Goal: Task Accomplishment & Management: Complete application form

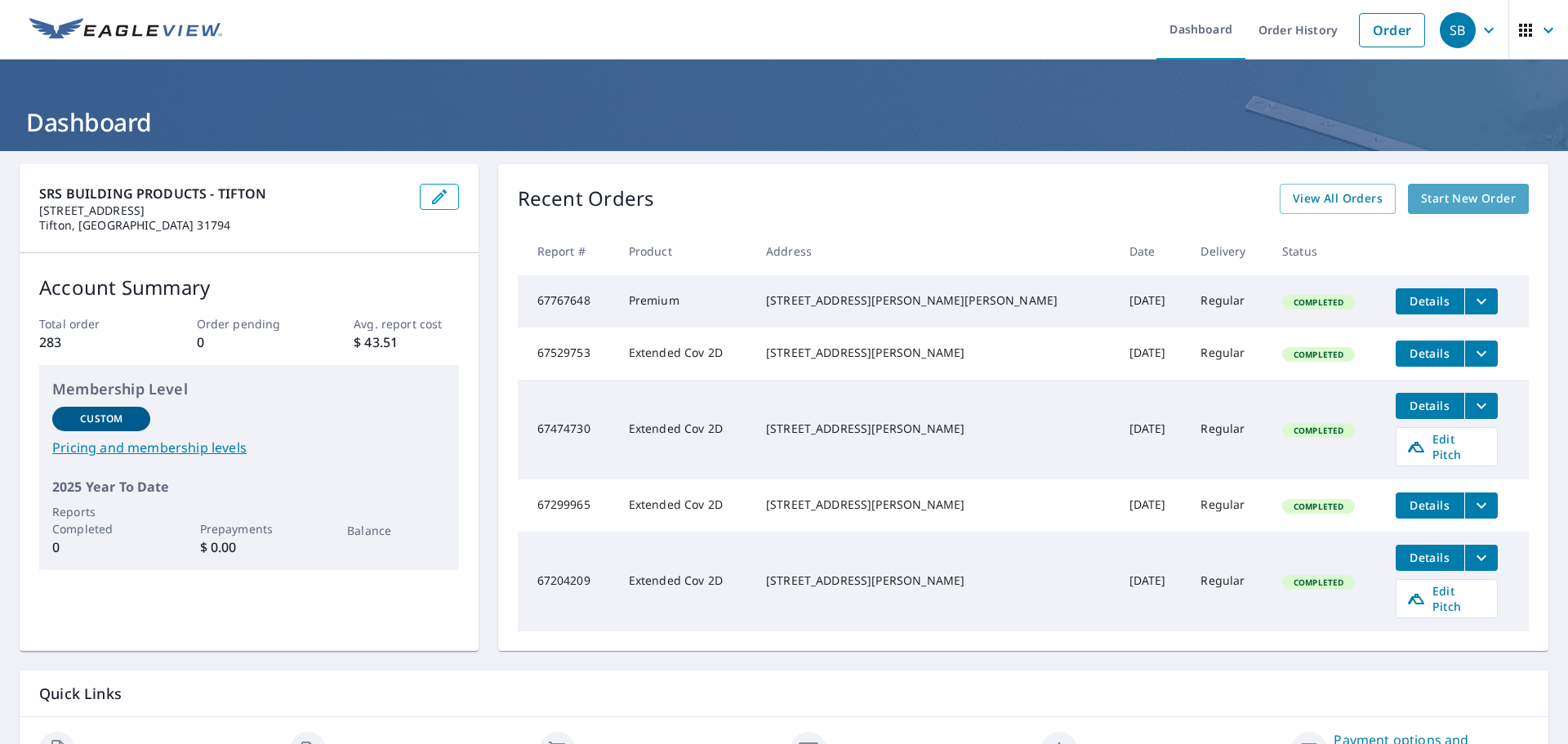
click at [1448, 209] on link "Start New Order" at bounding box center [1468, 198] width 120 height 31
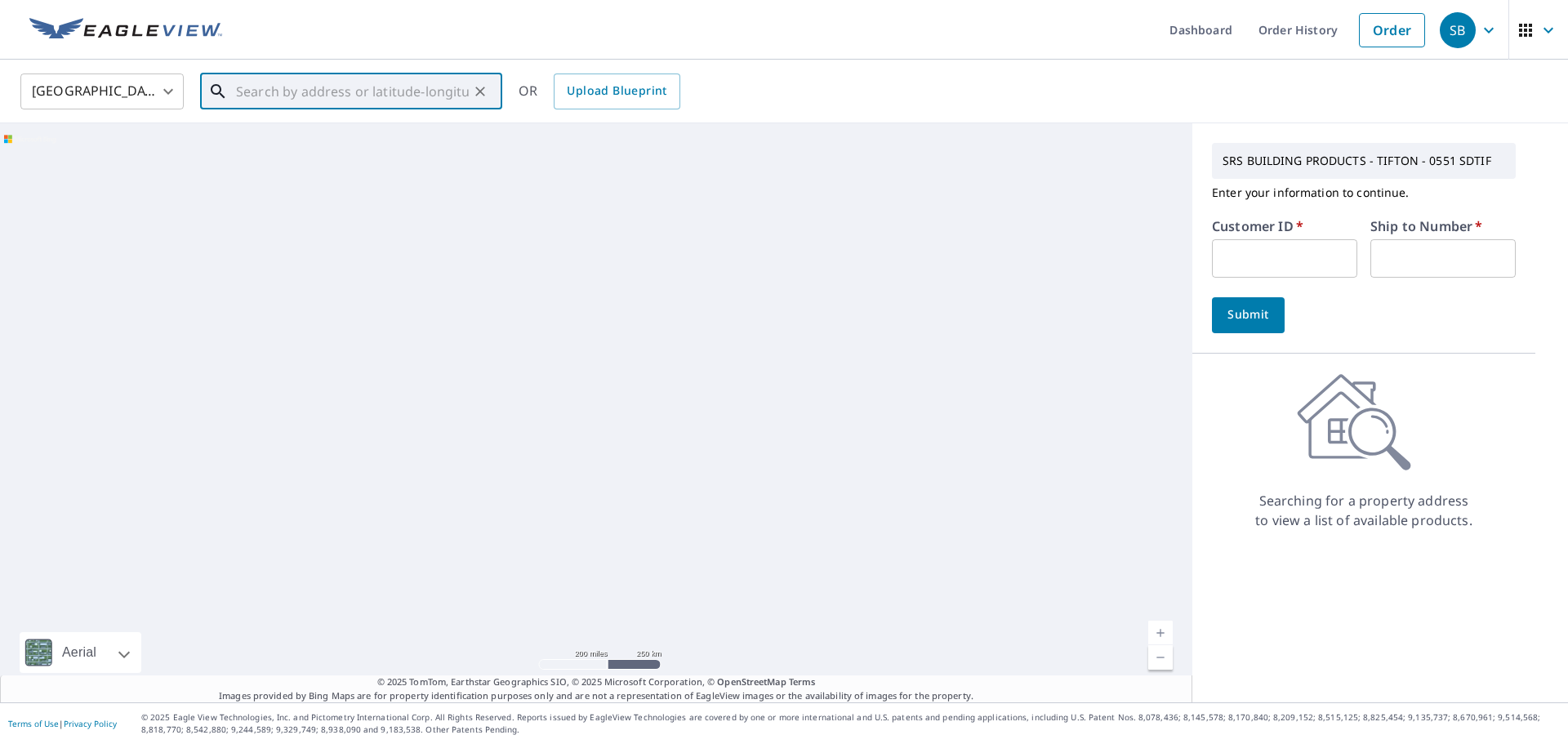
click at [415, 94] on input "text" at bounding box center [352, 91] width 233 height 45
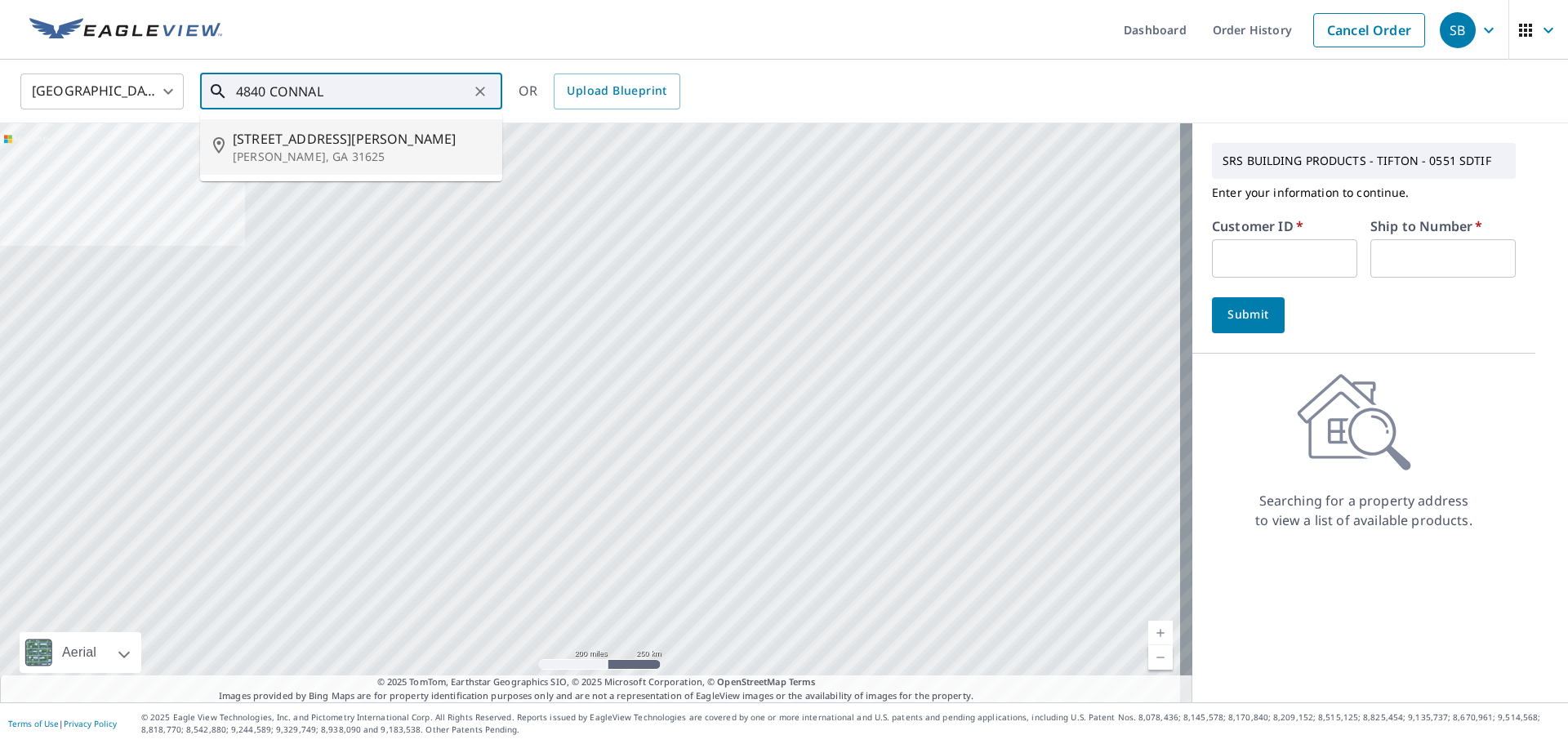
click at [281, 145] on span "[STREET_ADDRESS][PERSON_NAME]" at bounding box center [360, 138] width 257 height 19
type input "[STREET_ADDRESS][PERSON_NAME][PERSON_NAME]"
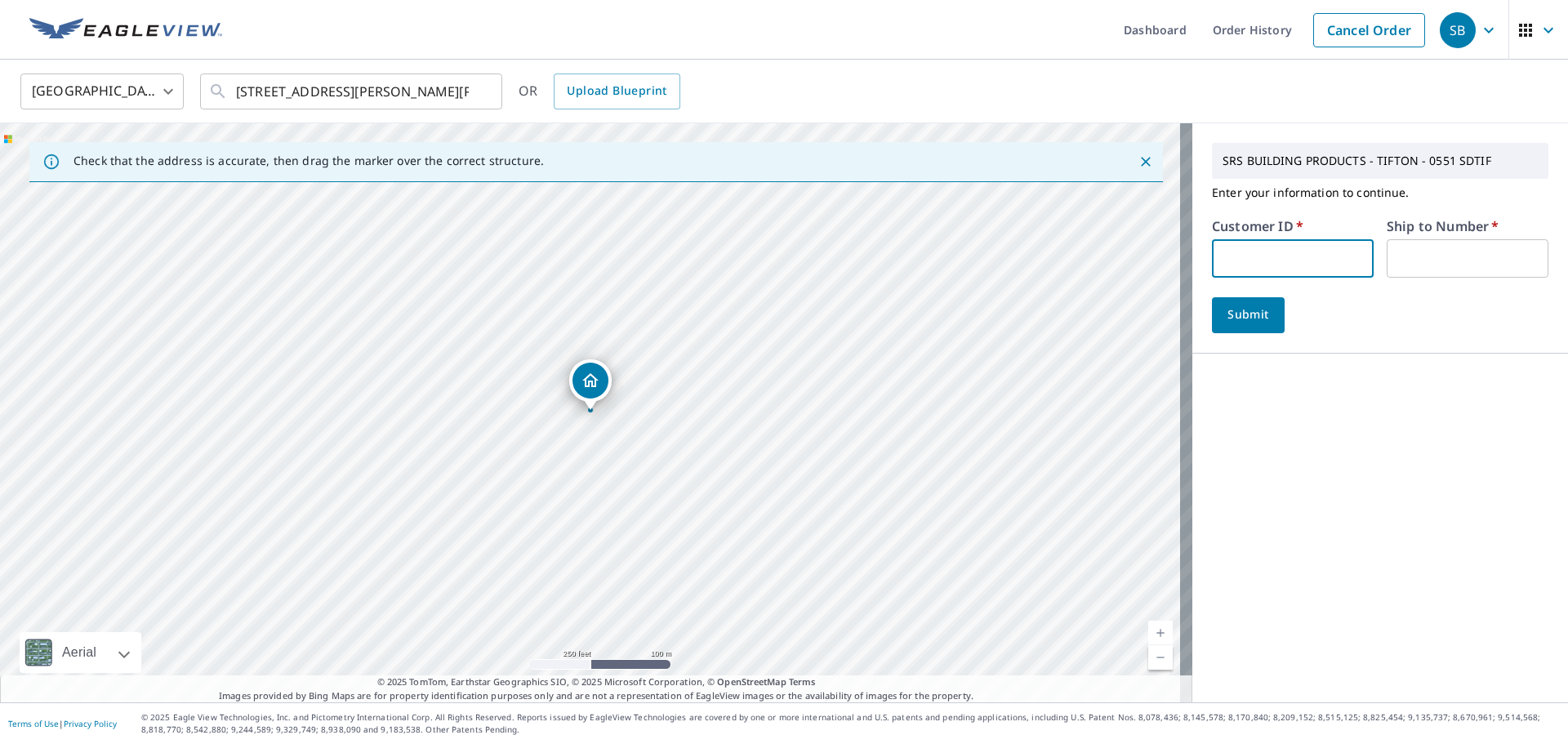
click at [1344, 244] on input "text" at bounding box center [1293, 258] width 161 height 38
click at [1273, 258] on input "text" at bounding box center [1293, 258] width 161 height 38
type input "CASH"
click at [1471, 246] on input "text" at bounding box center [1467, 258] width 161 height 38
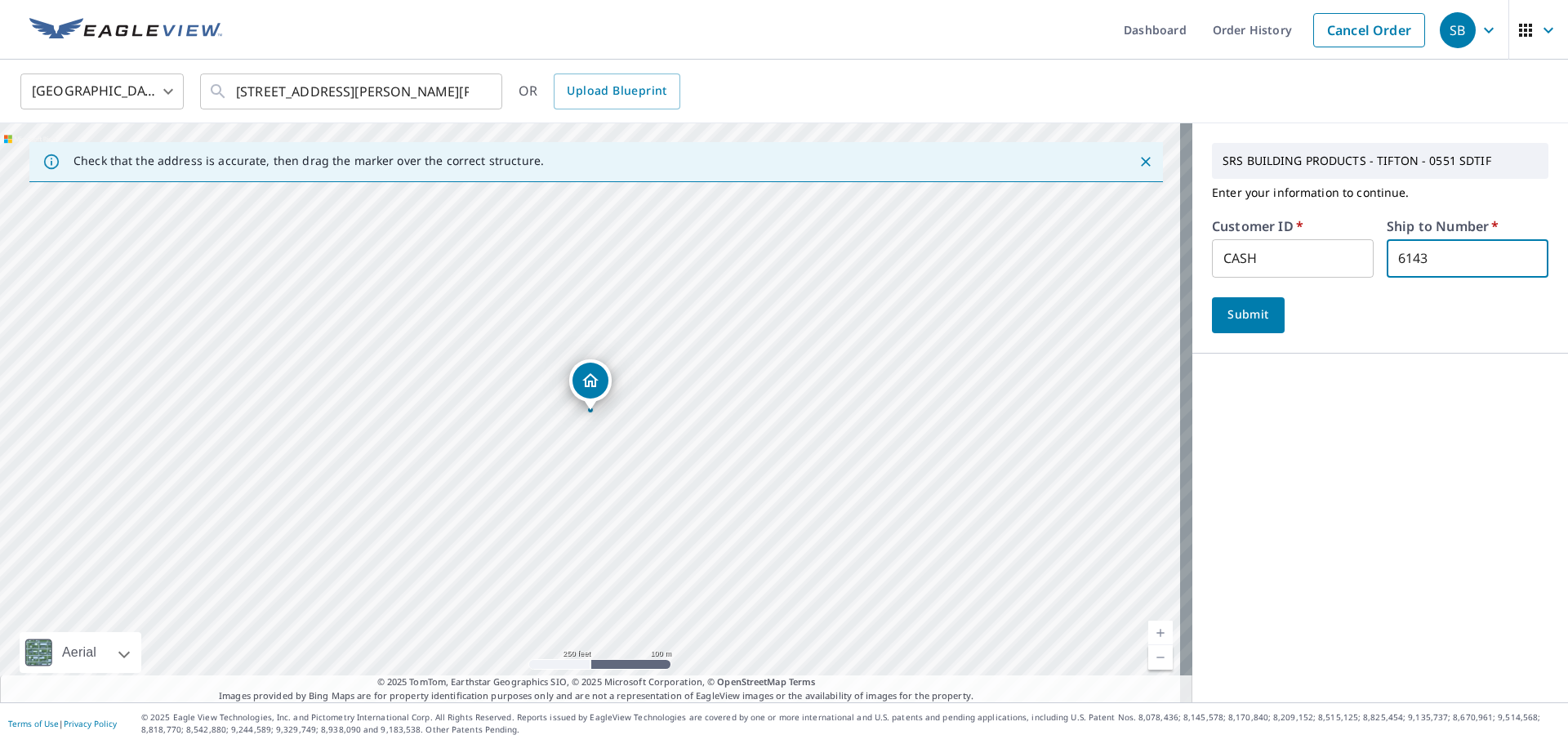
type input "6143"
click at [1236, 304] on button "Submit" at bounding box center [1248, 315] width 72 height 36
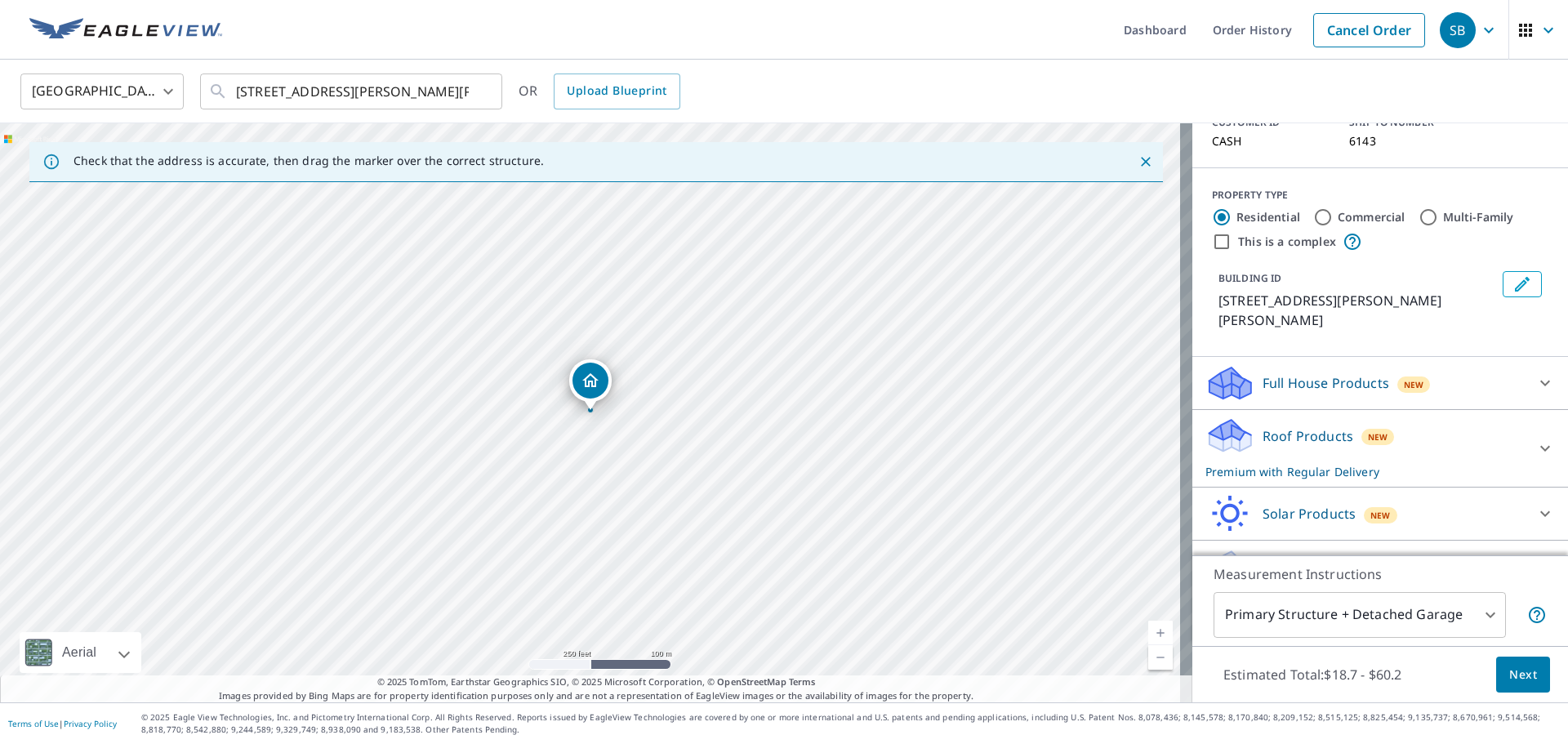
scroll to position [142, 0]
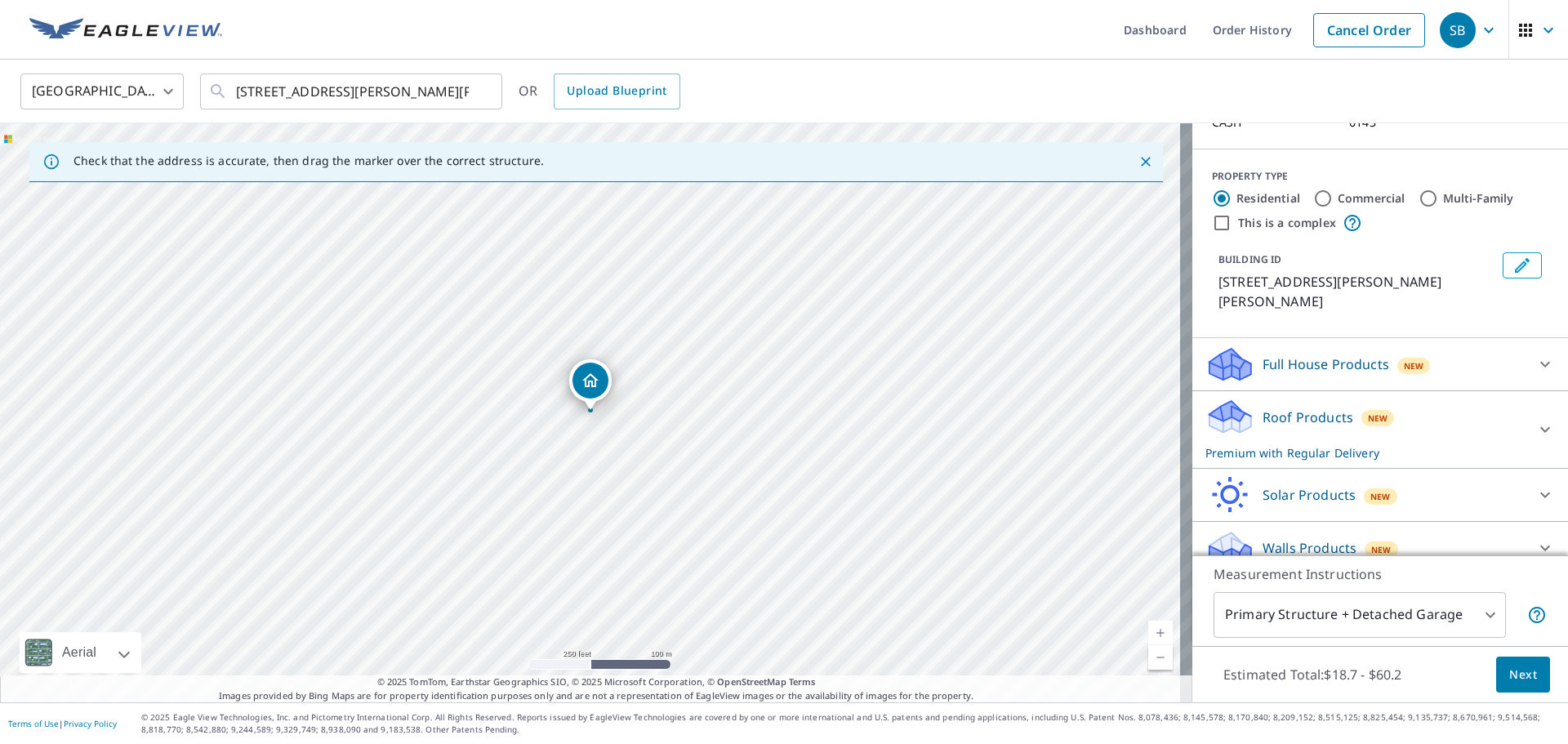
click at [1516, 691] on button "Next" at bounding box center [1523, 675] width 54 height 37
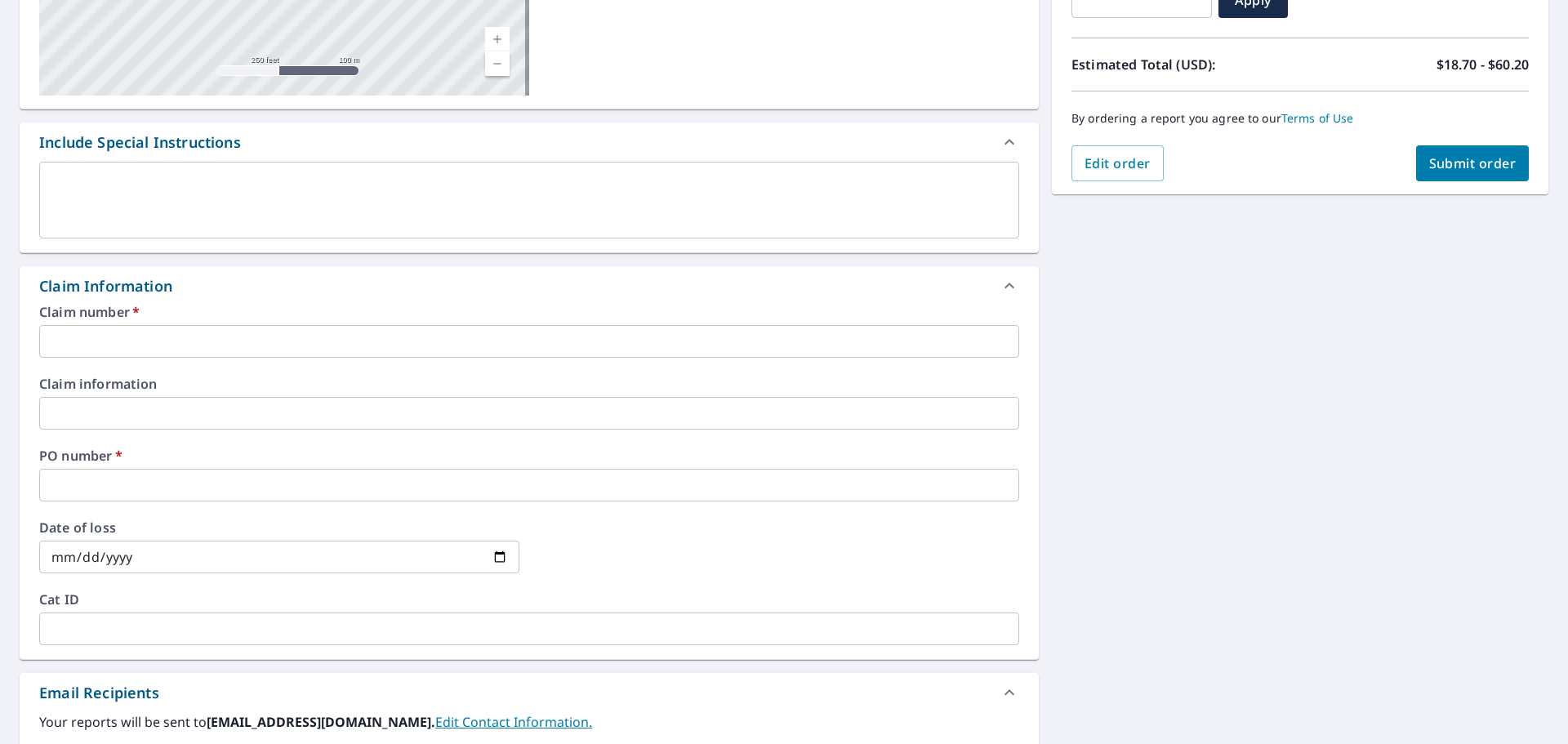
scroll to position [82, 0]
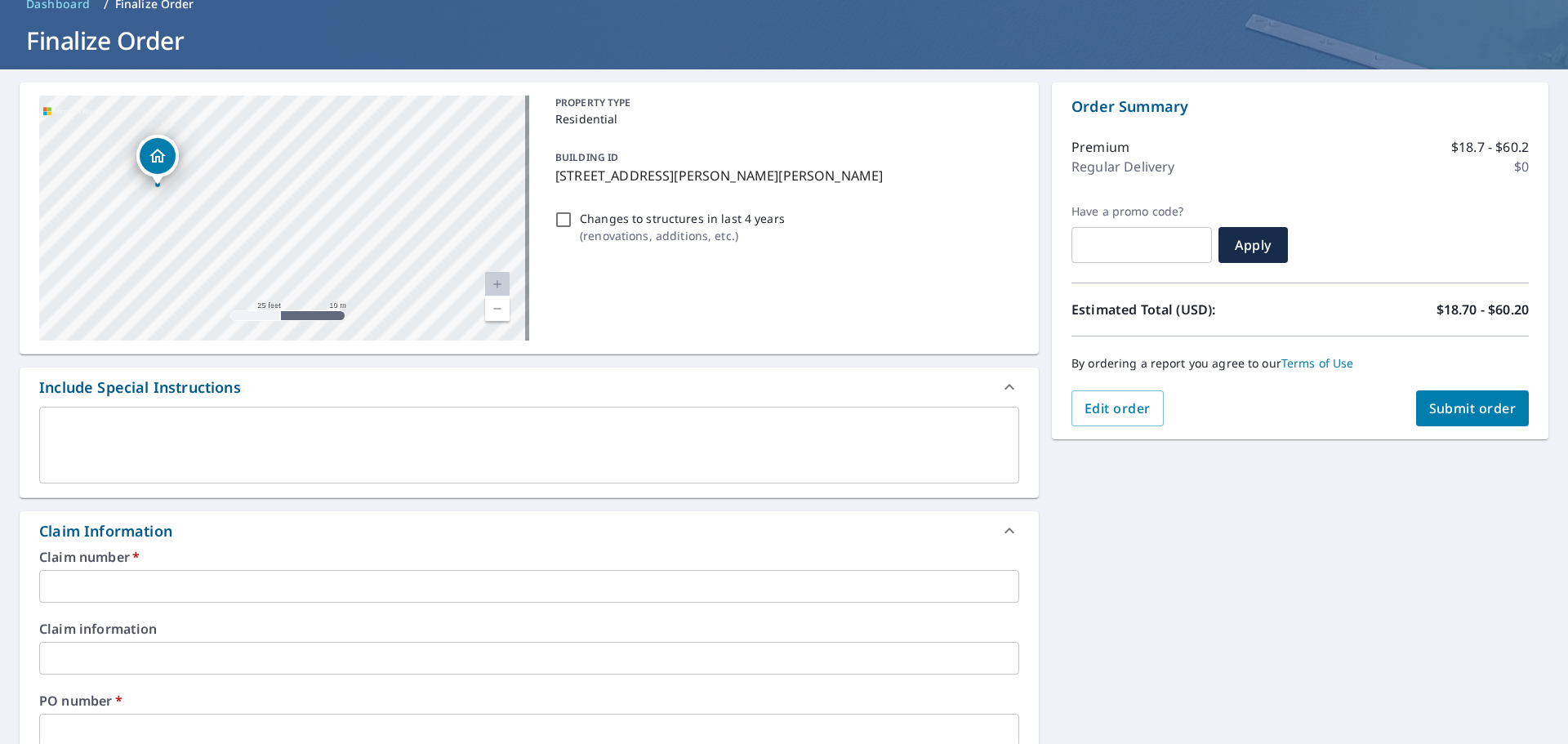
drag, startPoint x: 285, startPoint y: 171, endPoint x: 294, endPoint y: 276, distance: 105.4
click at [294, 276] on div "[STREET_ADDRESS][PERSON_NAME][PERSON_NAME]" at bounding box center [284, 218] width 490 height 245
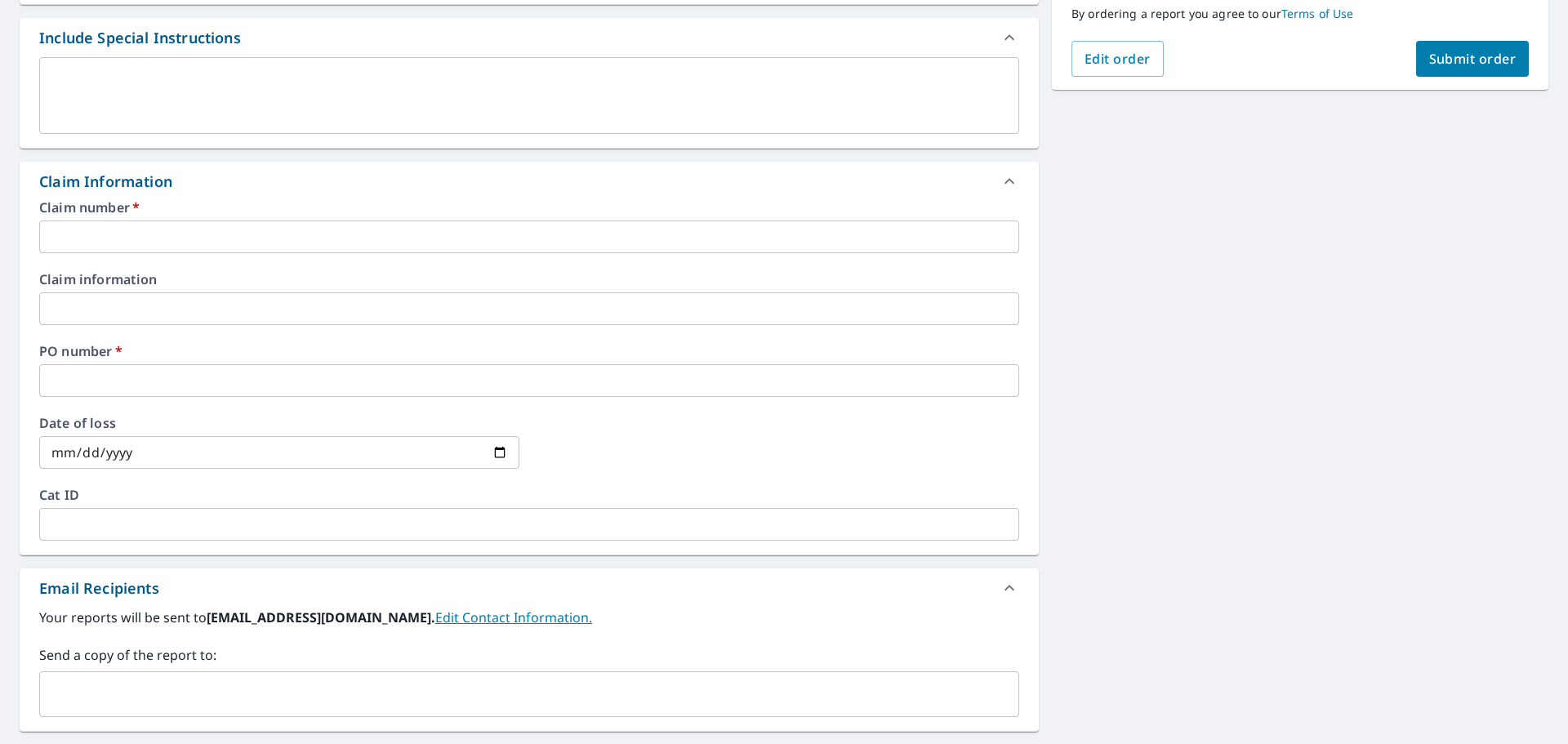
scroll to position [490, 0]
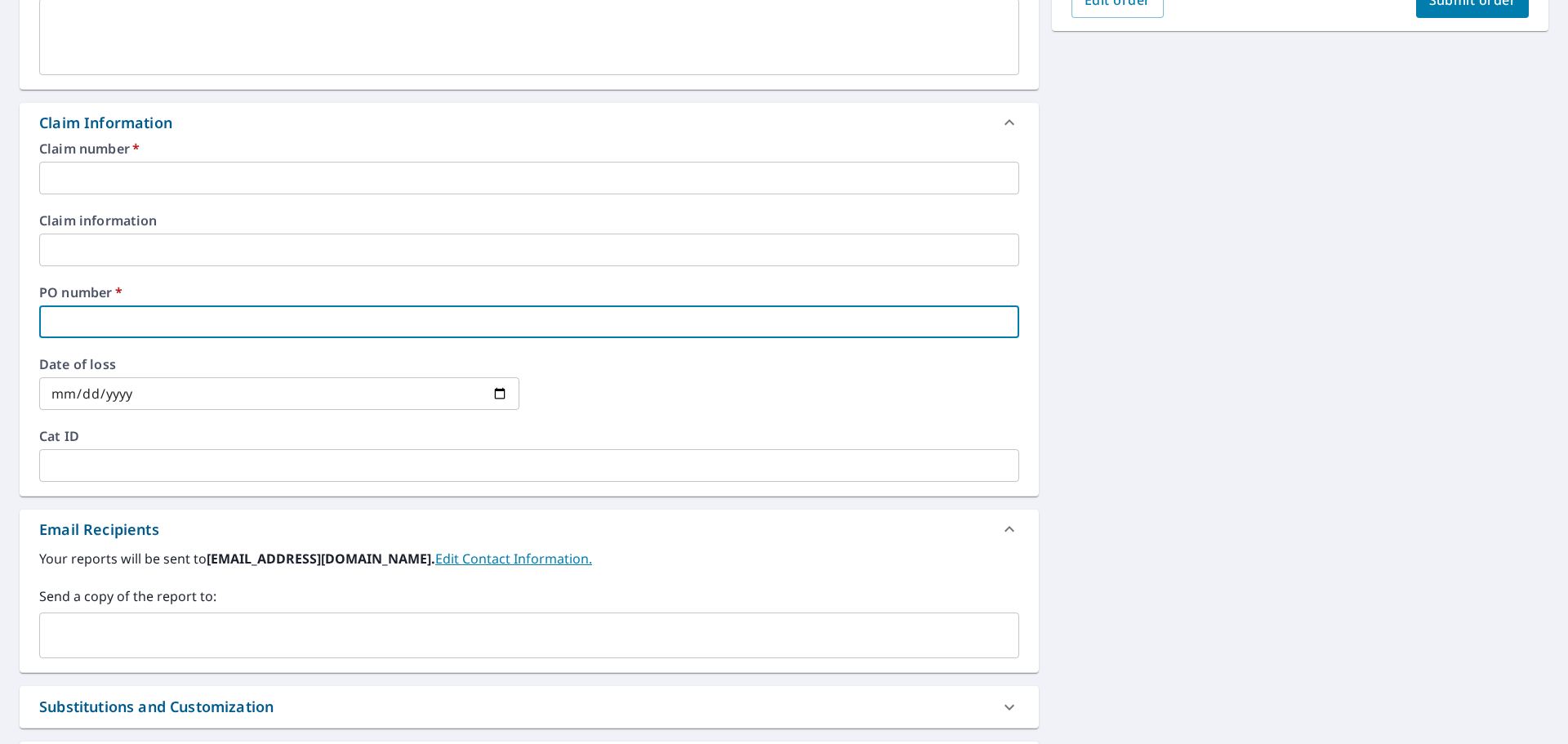
click at [169, 308] on input "text" at bounding box center [528, 322] width 980 height 32
type input "4"
checkbox input "true"
type input "48"
checkbox input "true"
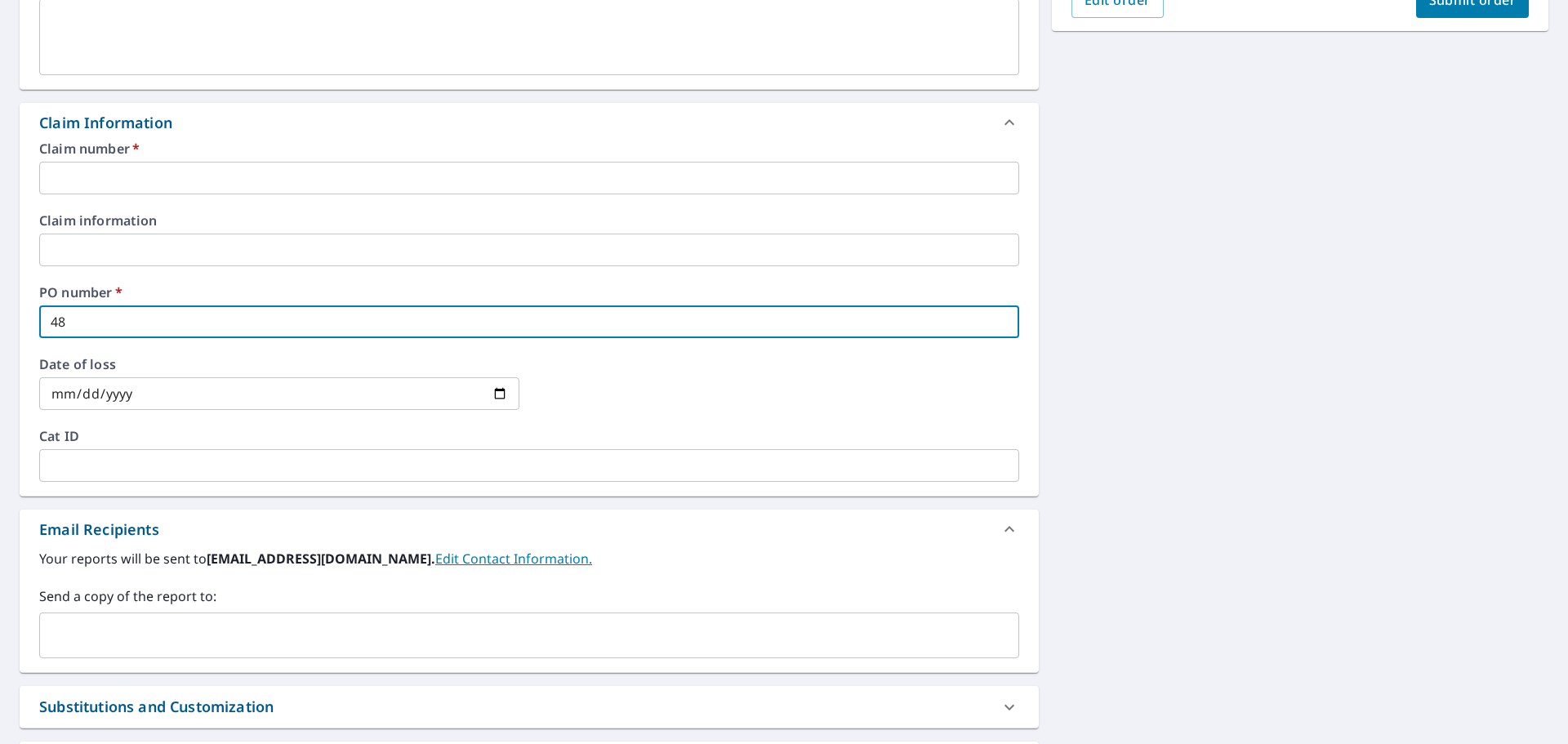
type input "488"
checkbox input "true"
type input "48"
checkbox input "true"
type input "484"
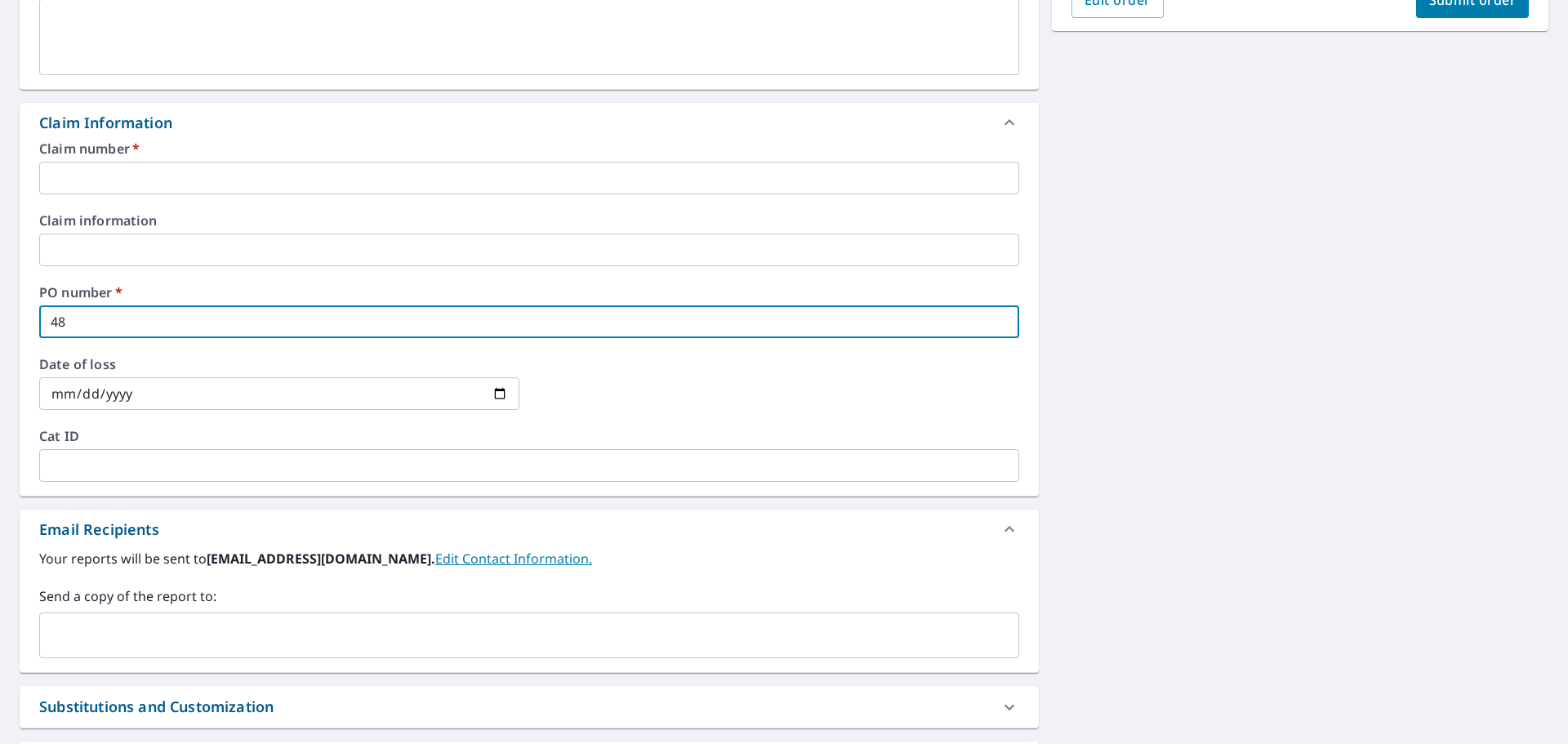
checkbox input "true"
type input "4840"
checkbox input "true"
type input "4840"
click at [184, 193] on input "text" at bounding box center [528, 177] width 980 height 32
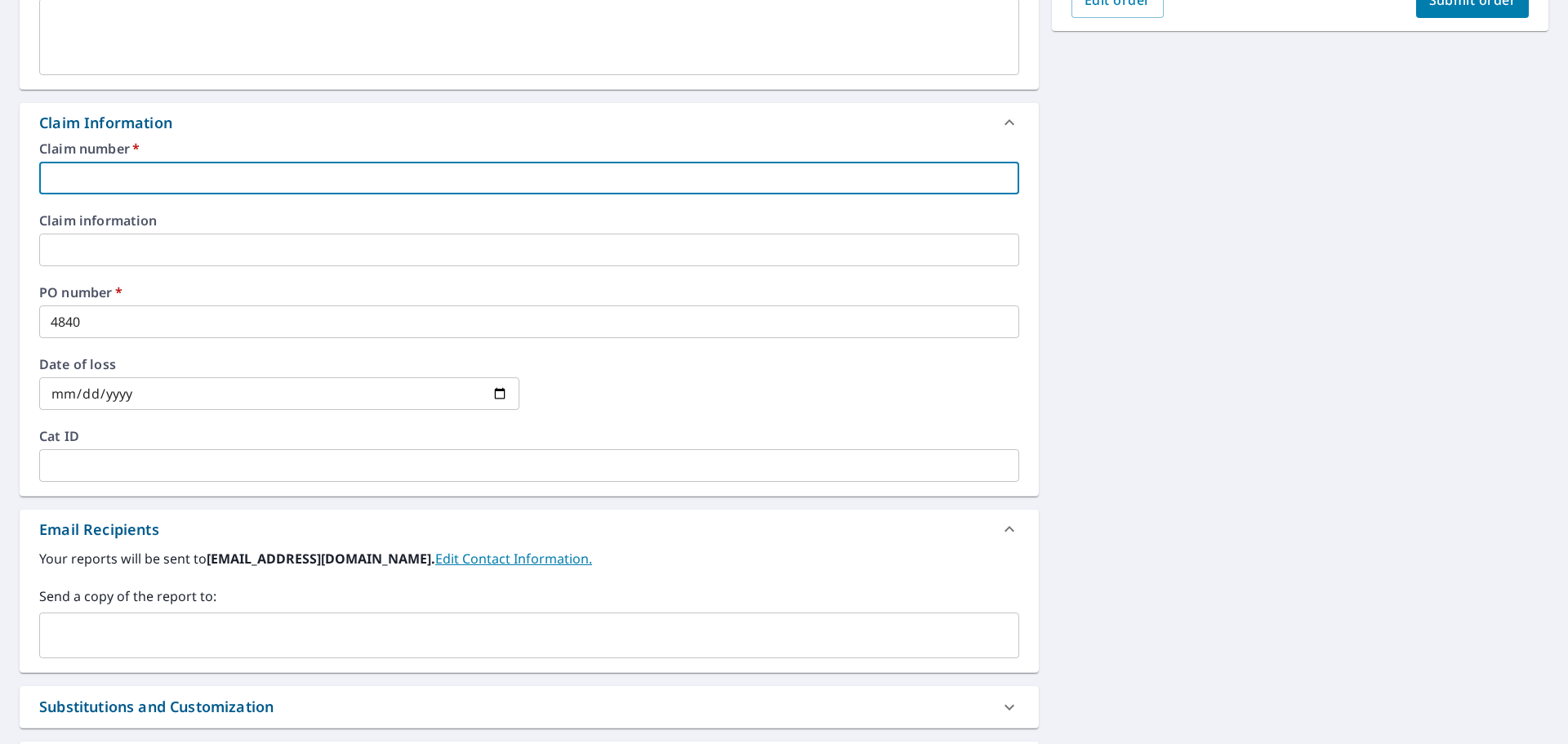
type input "4"
checkbox input "true"
type input "48"
checkbox input "true"
type input "484"
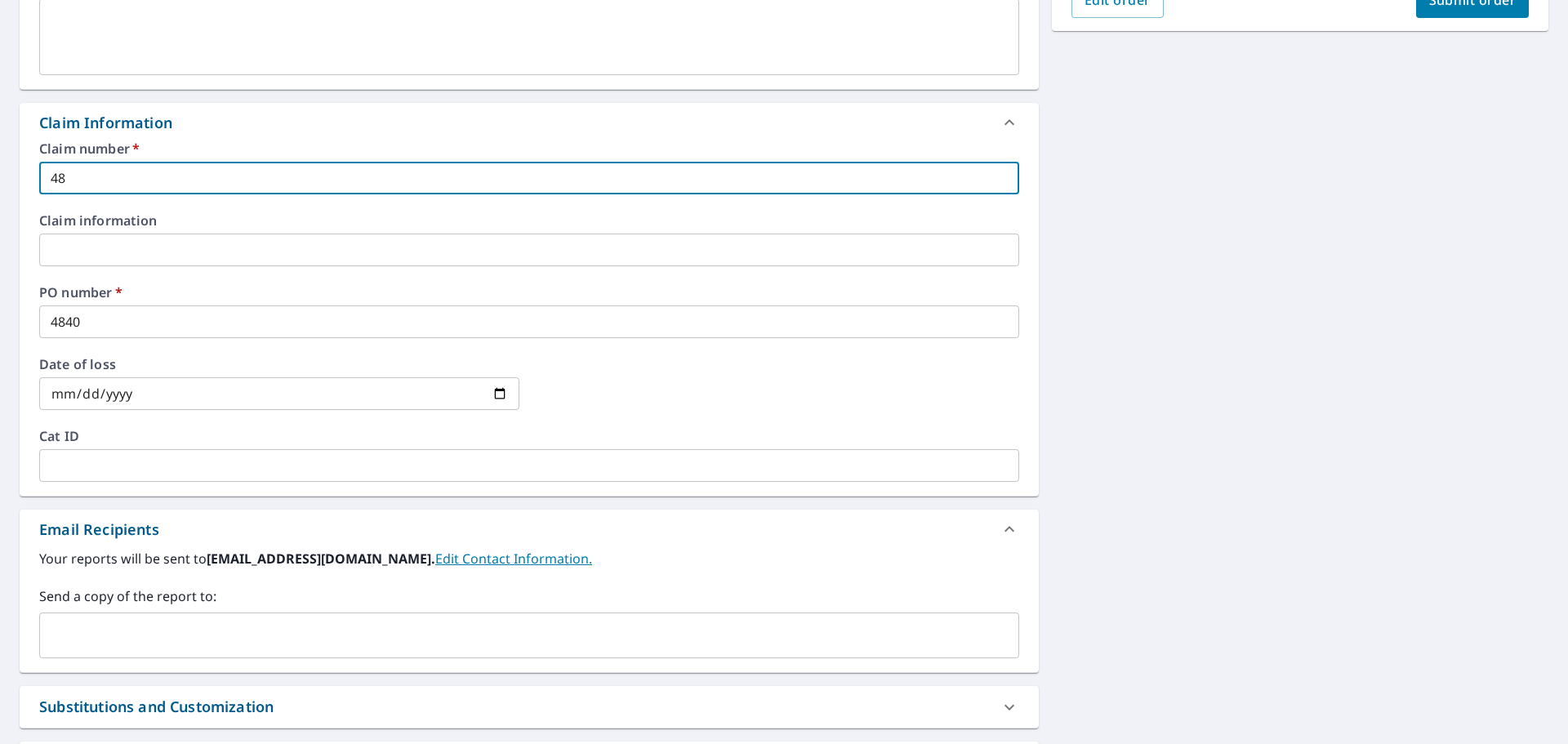
checkbox input "true"
type input "4840"
checkbox input "true"
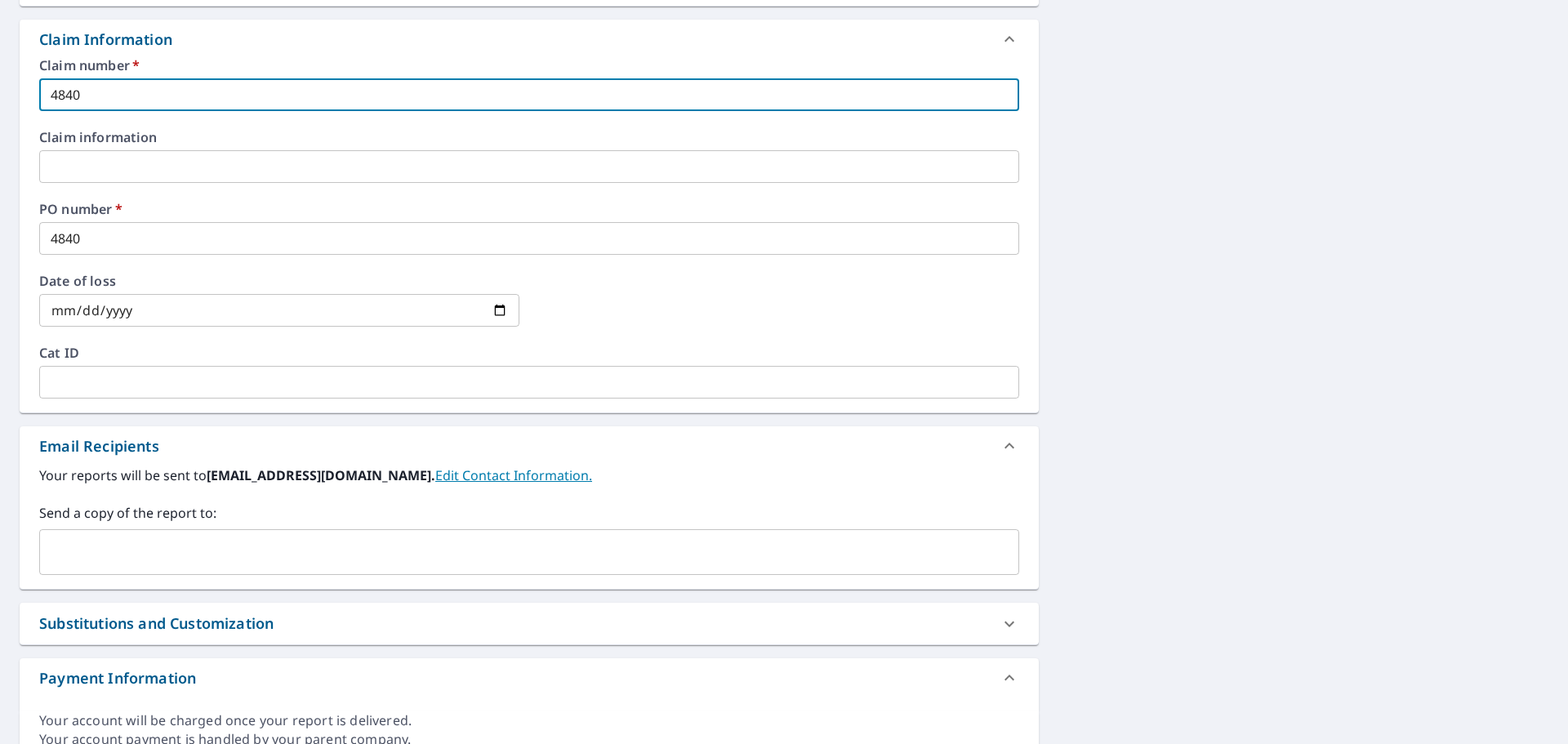
scroll to position [647, 0]
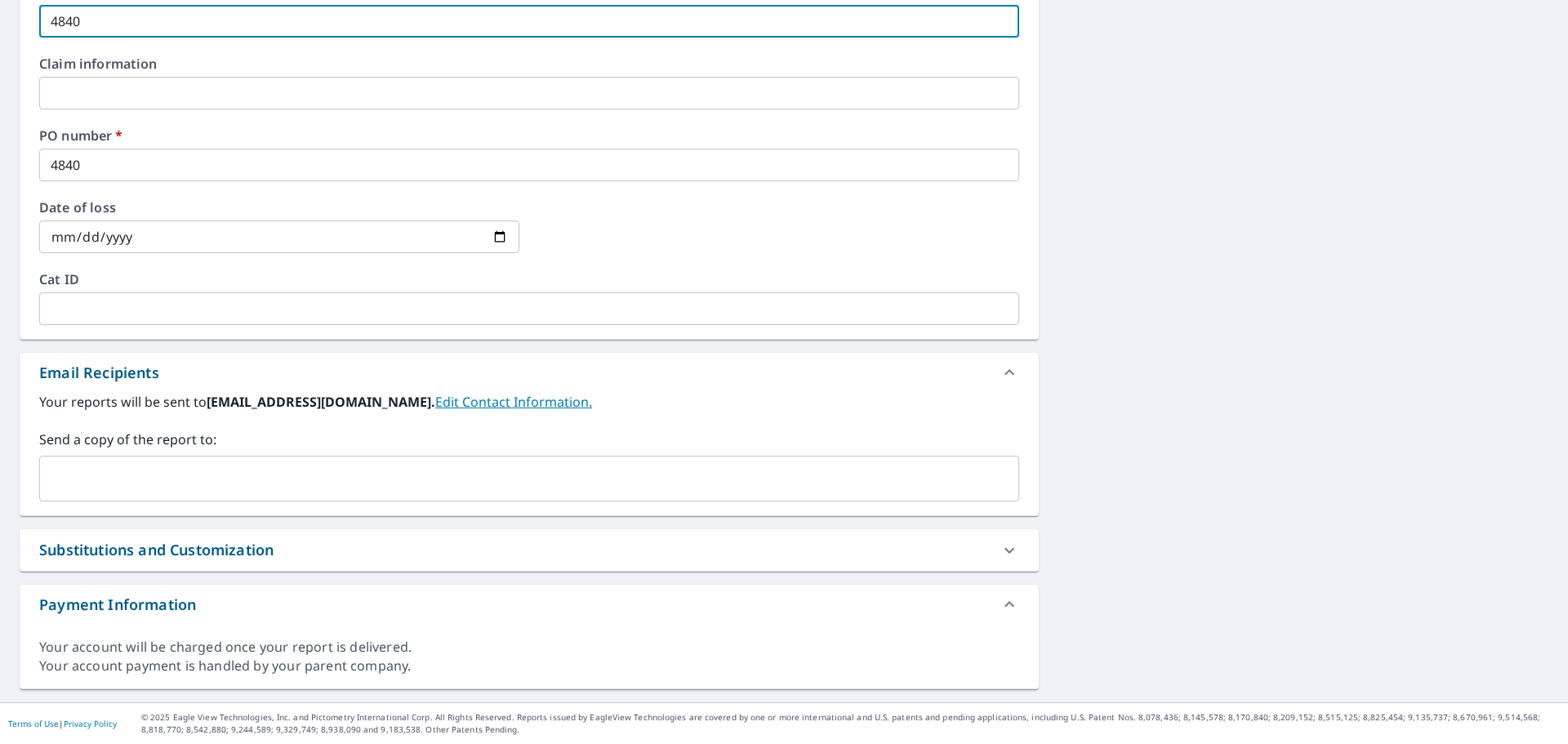
type input "4840"
click at [186, 482] on input "text" at bounding box center [516, 478] width 941 height 31
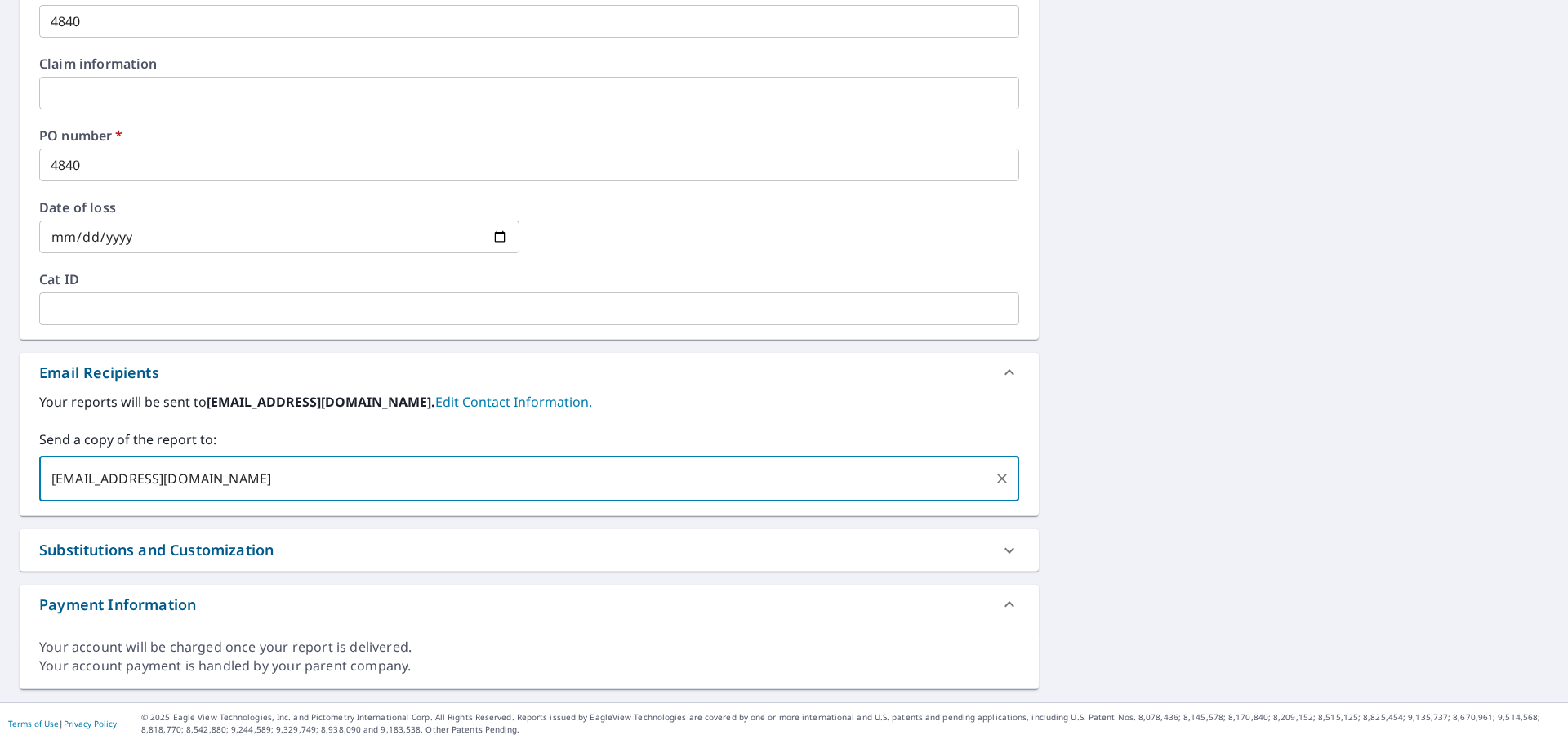
type input "[EMAIL_ADDRESS][DOMAIN_NAME]"
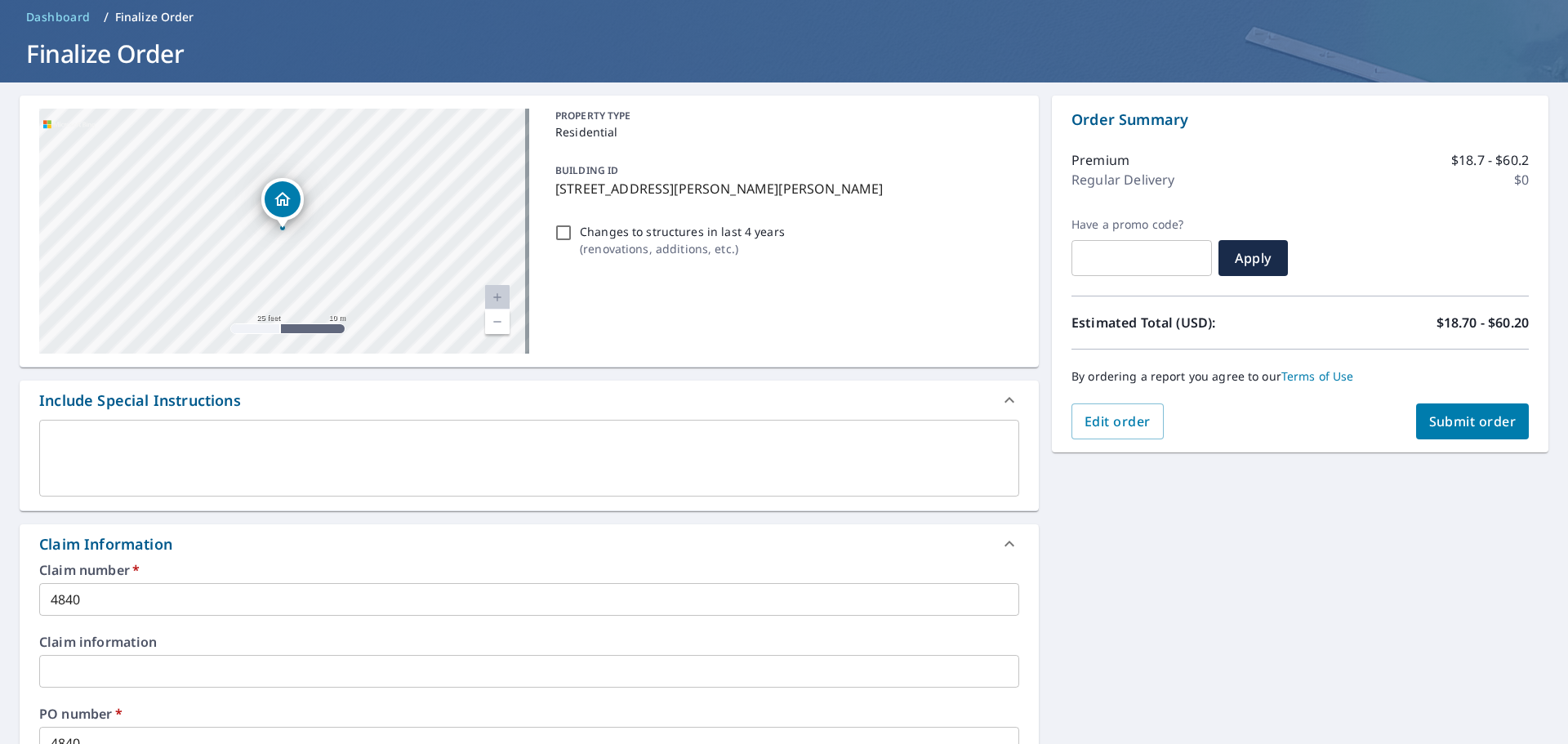
scroll to position [0, 0]
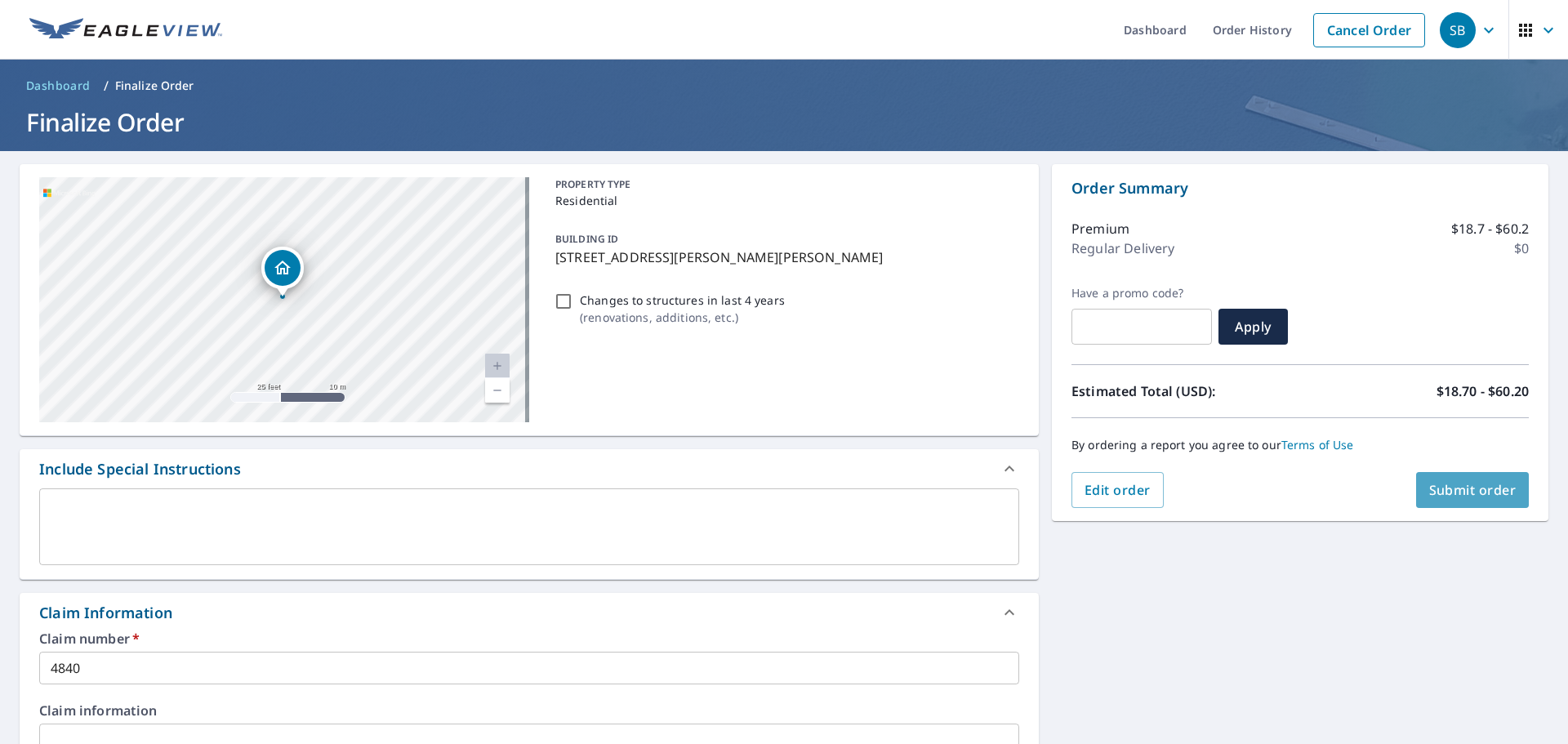
click at [1482, 492] on span "Submit order" at bounding box center [1473, 489] width 87 height 18
checkbox input "true"
